Goal: Check status: Check status

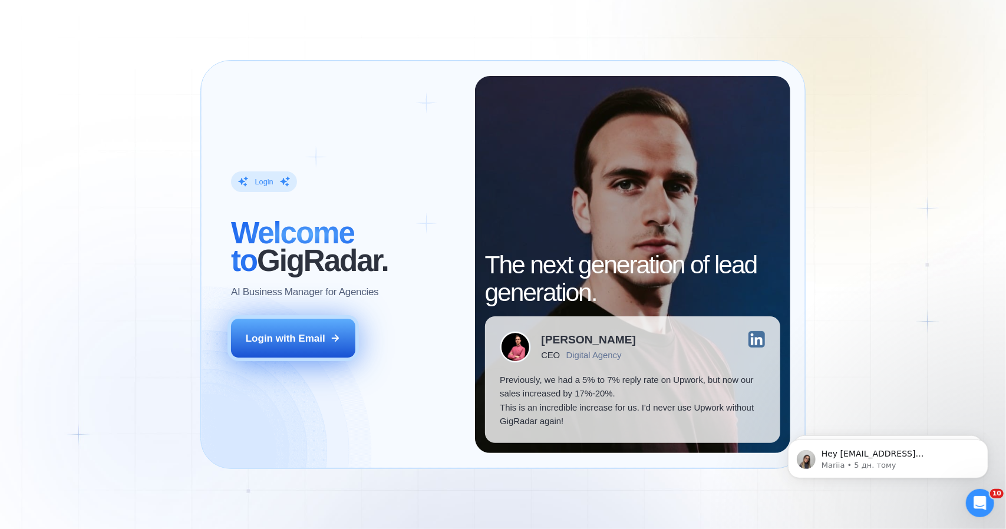
click at [279, 336] on div "Login with Email" at bounding box center [286, 339] width 80 height 14
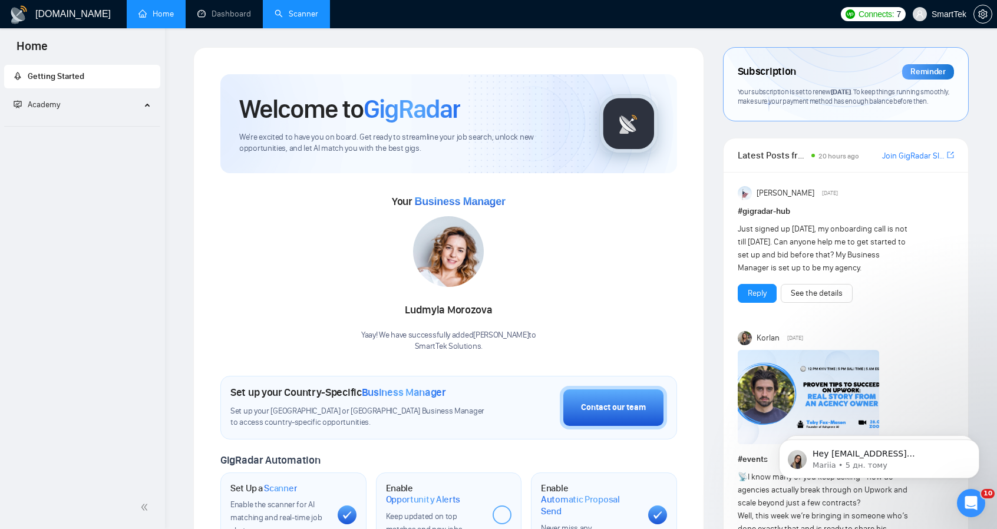
click at [274, 16] on link "Scanner" at bounding box center [296, 14] width 44 height 10
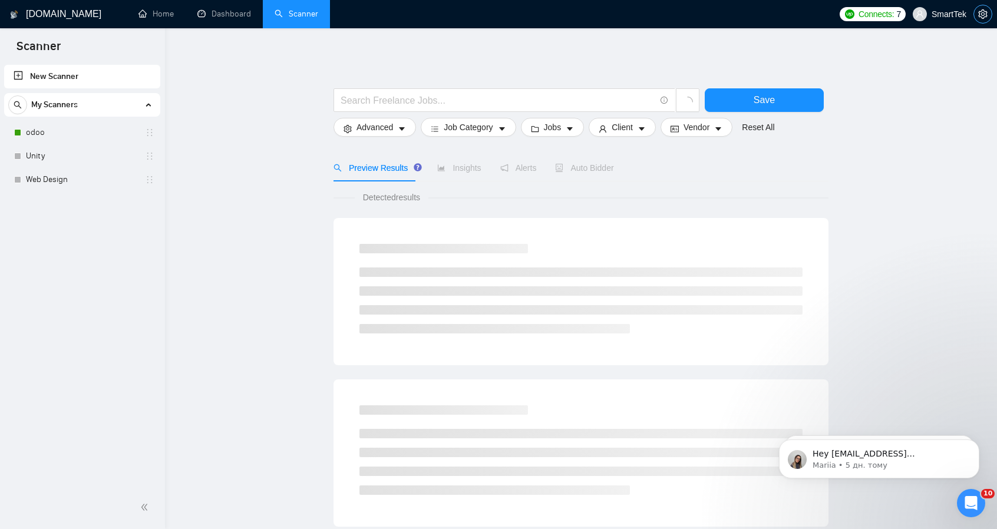
click at [978, 14] on icon "setting" at bounding box center [982, 13] width 9 height 9
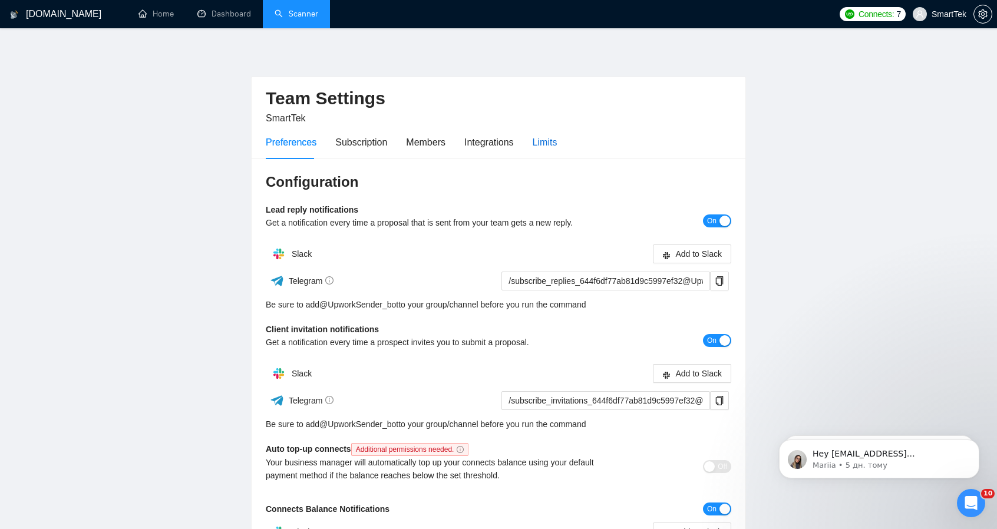
click at [549, 140] on div "Limits" at bounding box center [544, 142] width 25 height 15
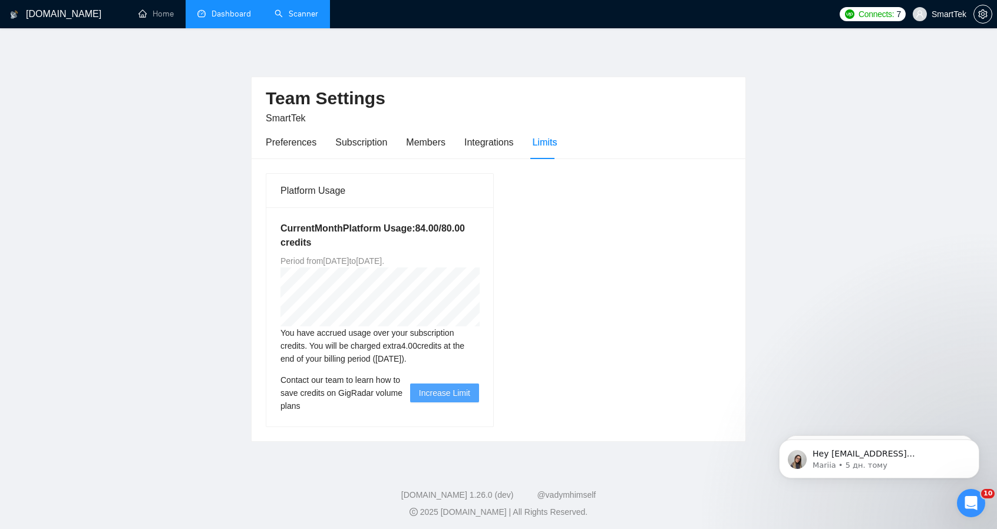
click at [234, 10] on link "Dashboard" at bounding box center [224, 14] width 54 height 10
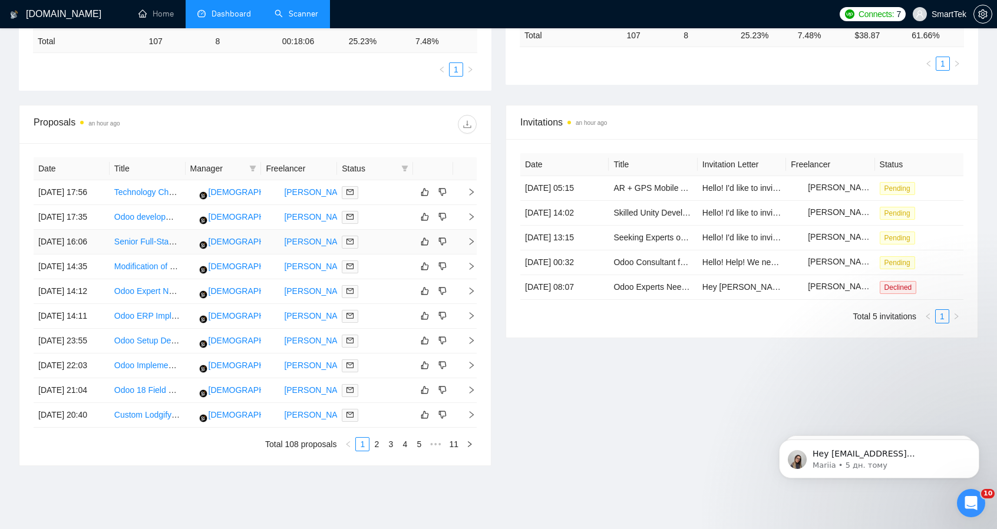
scroll to position [250, 0]
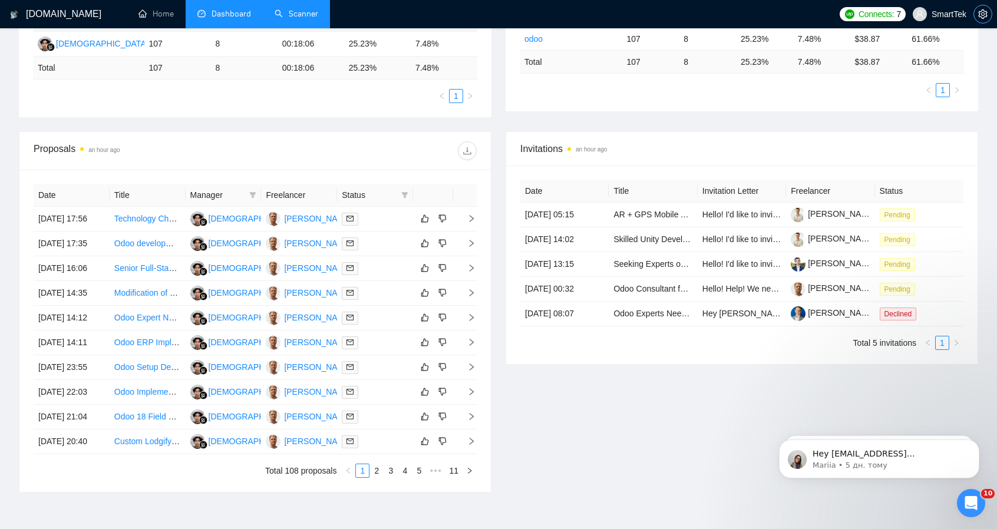
click at [985, 15] on icon "setting" at bounding box center [982, 13] width 9 height 9
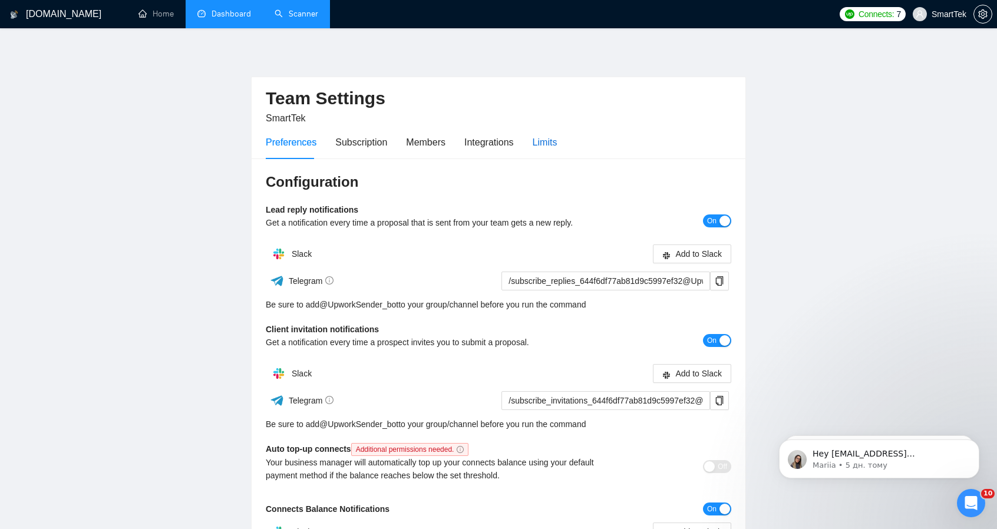
click at [549, 145] on div "Limits" at bounding box center [544, 142] width 25 height 15
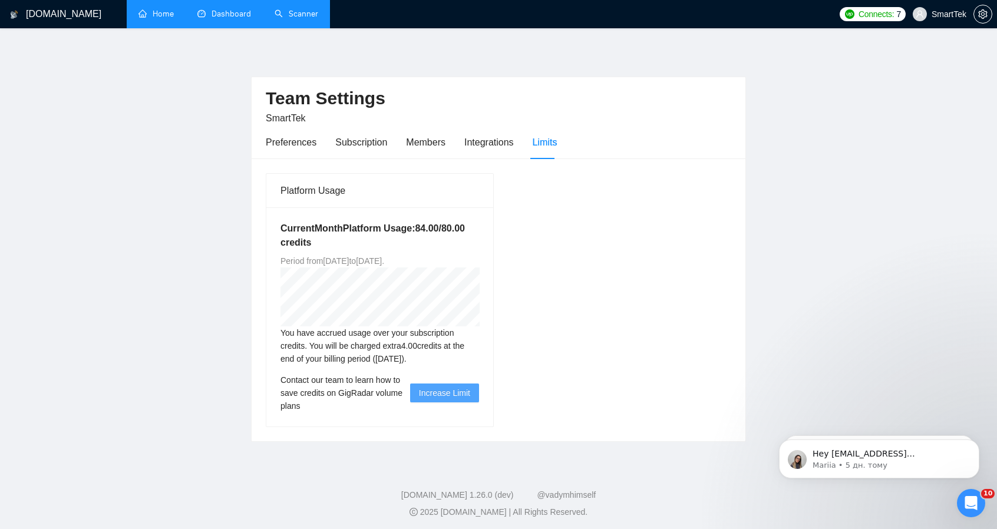
click at [173, 10] on link "Home" at bounding box center [155, 14] width 35 height 10
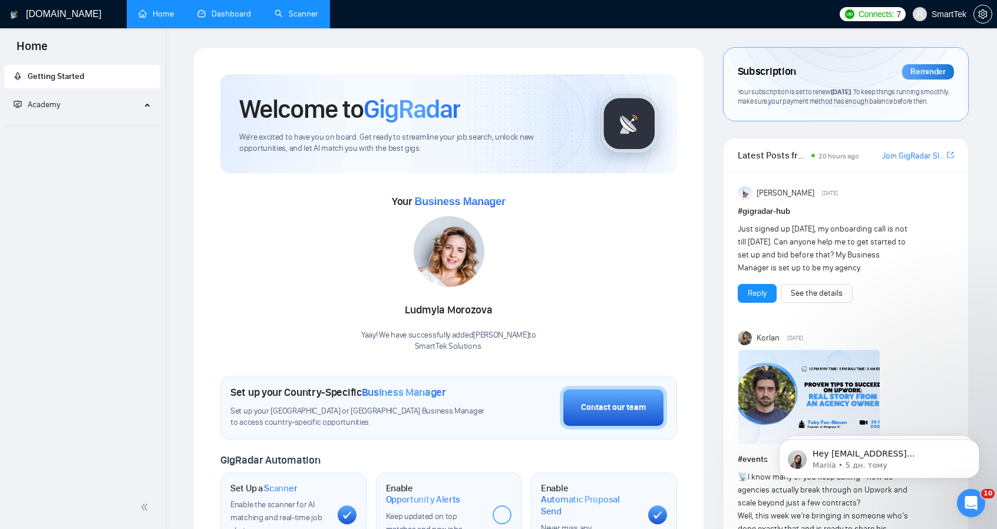
click at [274, 14] on link "Scanner" at bounding box center [296, 14] width 44 height 10
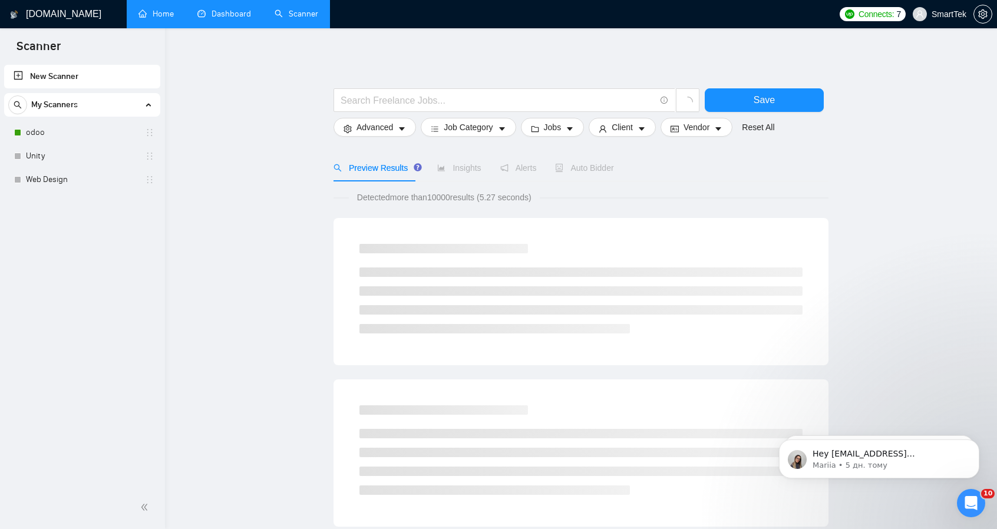
click at [234, 9] on link "Dashboard" at bounding box center [224, 14] width 54 height 10
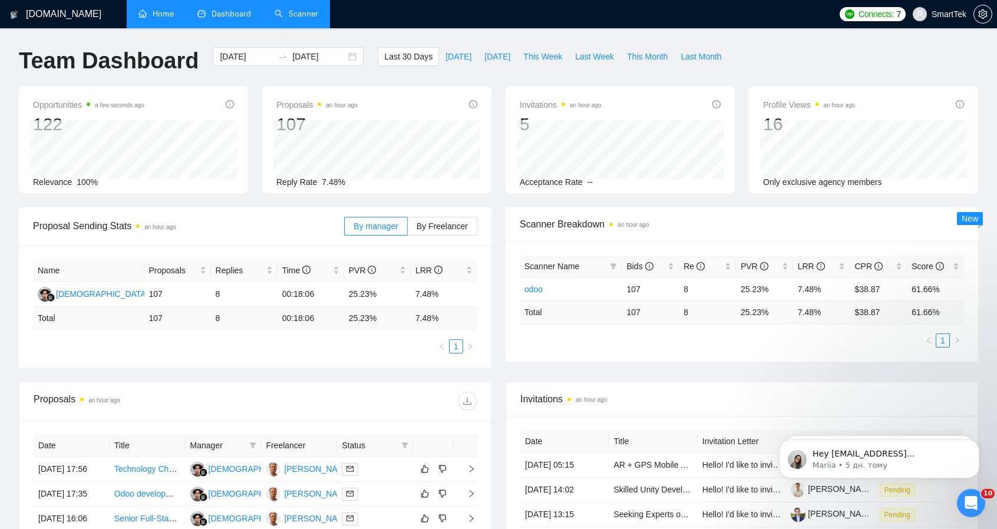
click at [296, 19] on link "Scanner" at bounding box center [296, 14] width 44 height 10
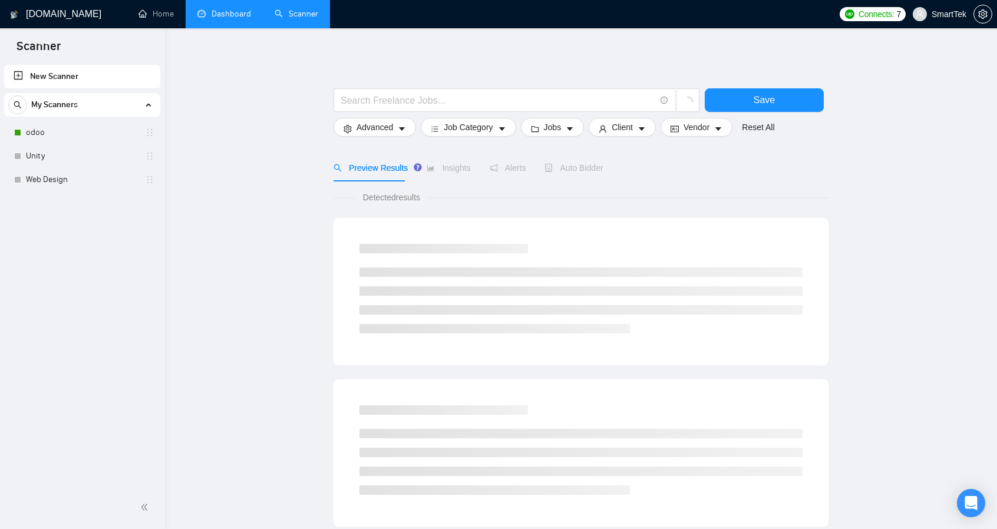
click at [211, 12] on link "Dashboard" at bounding box center [224, 14] width 54 height 10
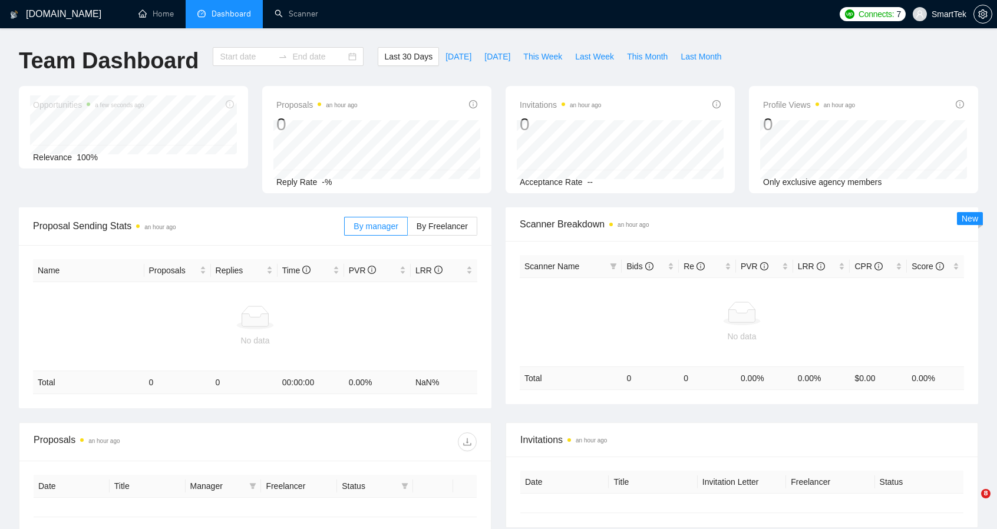
type input "[DATE]"
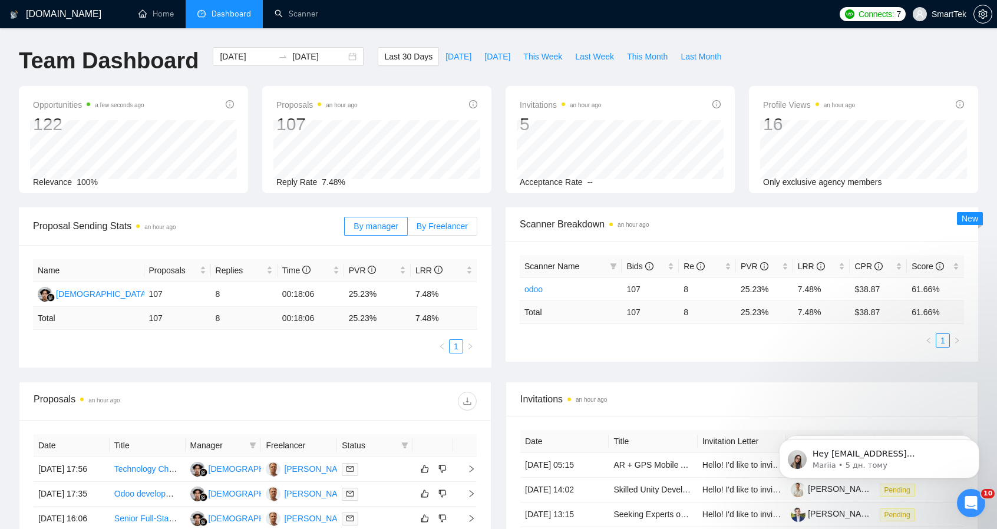
click at [433, 222] on span "By Freelancer" at bounding box center [441, 225] width 51 height 9
click at [408, 229] on input "By Freelancer" at bounding box center [408, 229] width 0 height 0
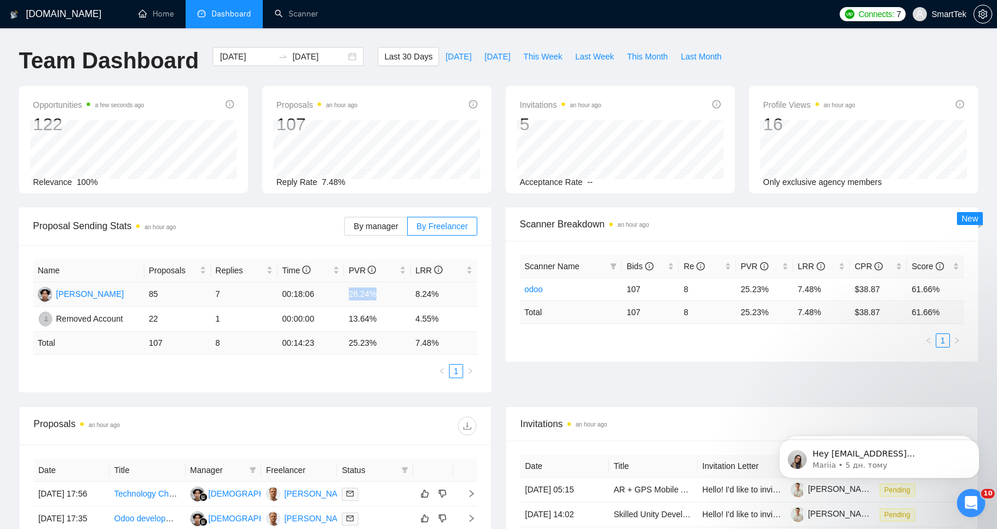
drag, startPoint x: 348, startPoint y: 294, endPoint x: 376, endPoint y: 295, distance: 28.3
click at [376, 295] on td "28.24%" at bounding box center [377, 294] width 67 height 25
click at [406, 296] on td "28.24%" at bounding box center [377, 294] width 67 height 25
drag, startPoint x: 411, startPoint y: 295, endPoint x: 448, endPoint y: 296, distance: 37.1
click at [448, 296] on td "8.24%" at bounding box center [444, 294] width 67 height 25
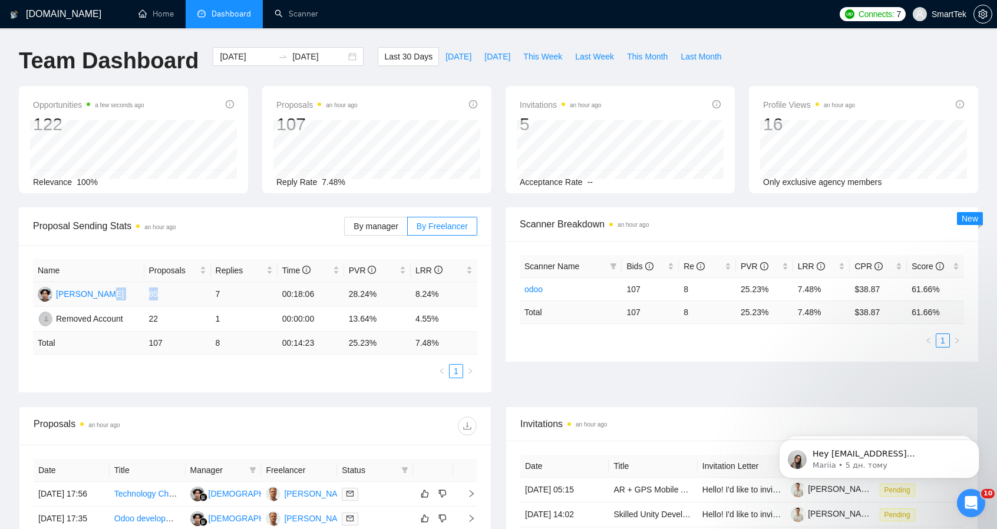
drag, startPoint x: 142, startPoint y: 293, endPoint x: 198, endPoint y: 293, distance: 56.0
click at [198, 293] on tr "Yuriy Nayda 85 7 00:18:06 28.24% 8.24%" at bounding box center [255, 294] width 444 height 25
drag, startPoint x: 217, startPoint y: 297, endPoint x: 229, endPoint y: 297, distance: 12.4
click at [229, 297] on td "7" at bounding box center [244, 294] width 67 height 25
click at [140, 436] on div "Proposals an hour ago" at bounding box center [255, 426] width 443 height 38
